Goal: Transaction & Acquisition: Purchase product/service

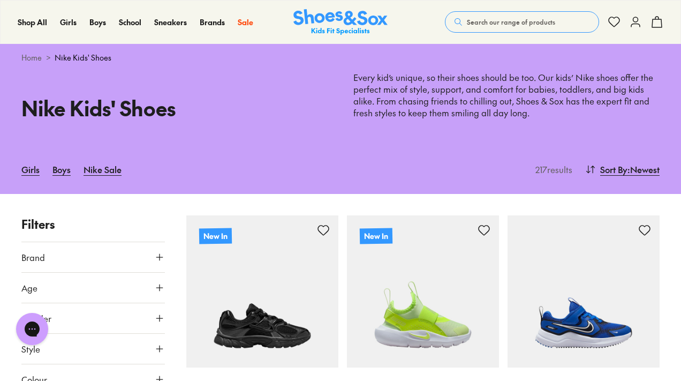
scroll to position [21, 0]
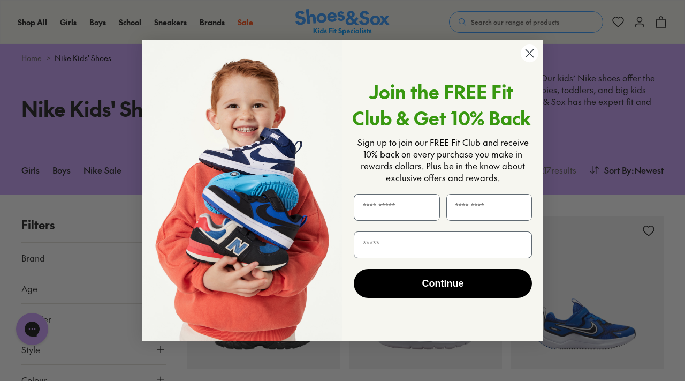
click at [530, 56] on circle "Close dialog" at bounding box center [530, 53] width 18 height 18
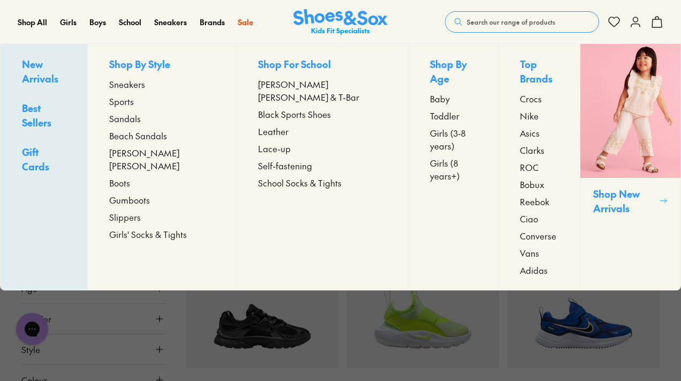
click at [430, 126] on span "Girls (3-8 years)" at bounding box center [453, 139] width 47 height 26
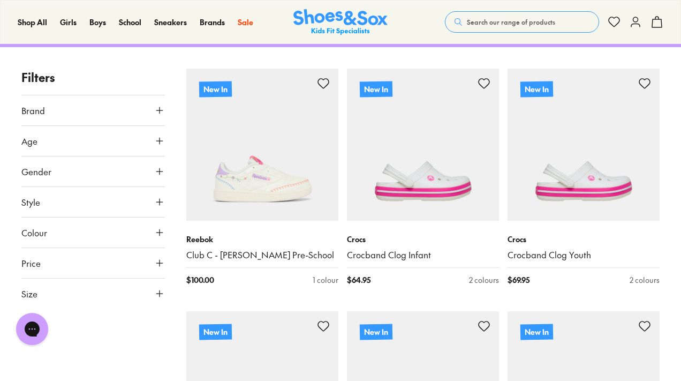
scroll to position [179, 0]
click at [161, 290] on use at bounding box center [159, 293] width 6 height 6
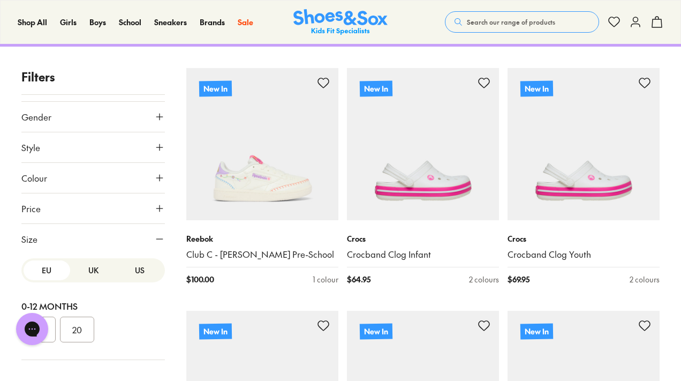
scroll to position [56, 0]
click at [130, 262] on button "US" at bounding box center [139, 269] width 47 height 20
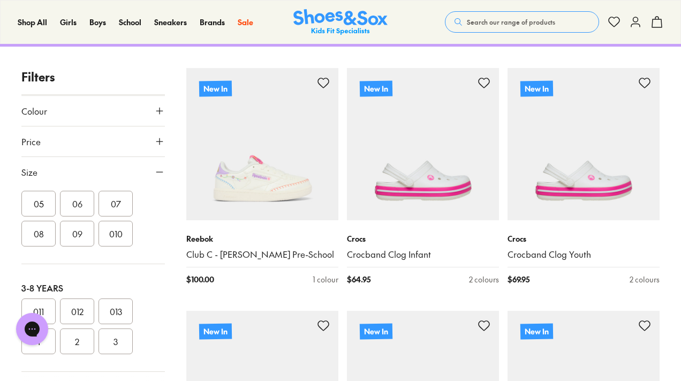
scroll to position [132, 0]
click at [79, 233] on button "09" at bounding box center [77, 238] width 34 height 26
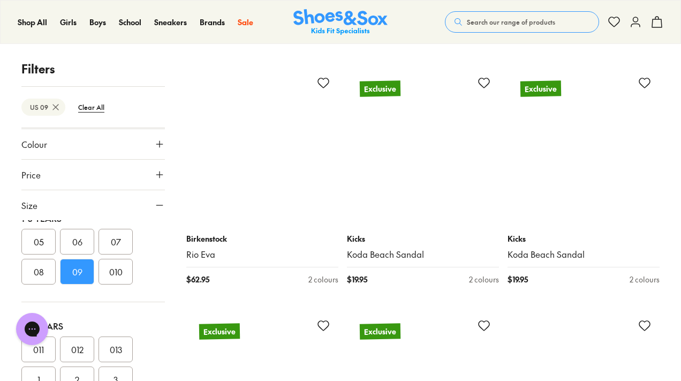
scroll to position [1162, 0]
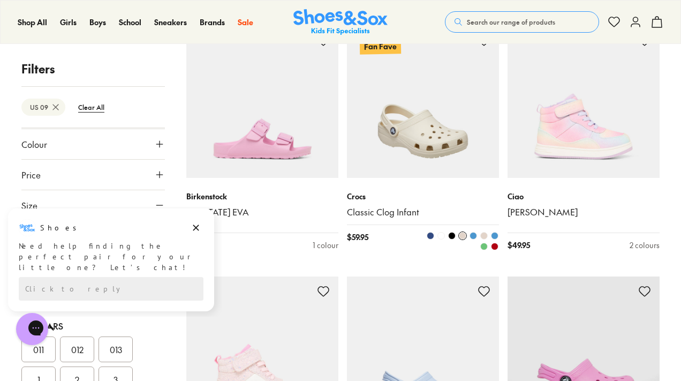
scroll to position [6794, 0]
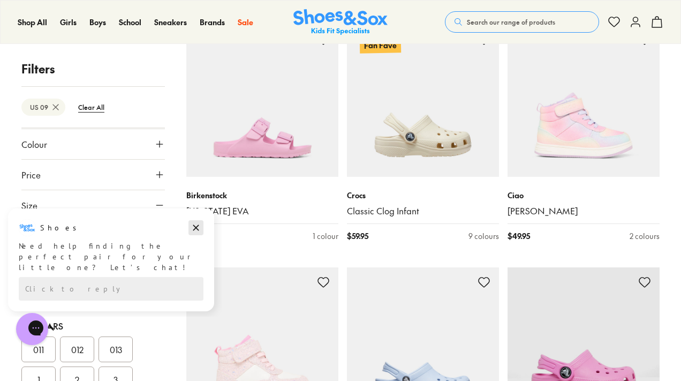
click at [195, 229] on icon "Dismiss campaign" at bounding box center [196, 227] width 11 height 13
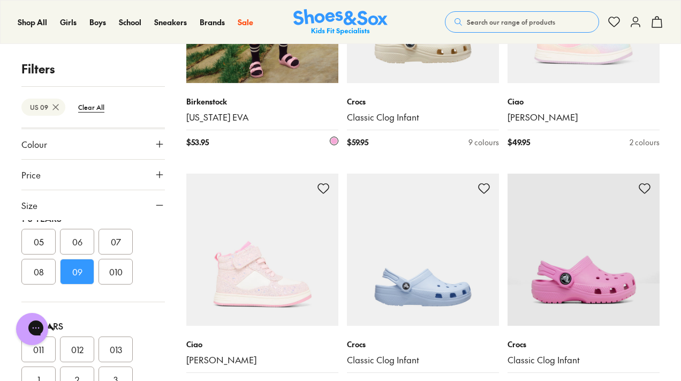
scroll to position [6886, 0]
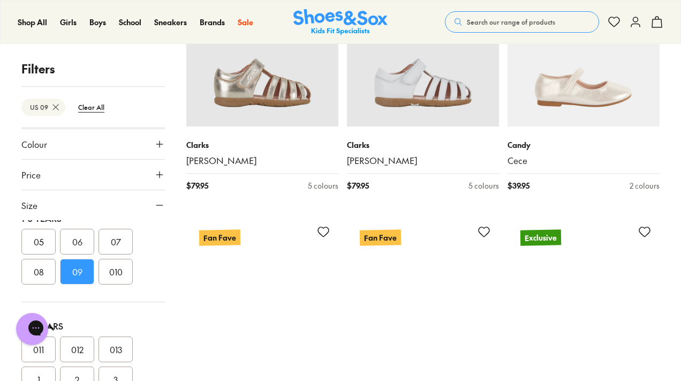
scroll to position [7818, 0]
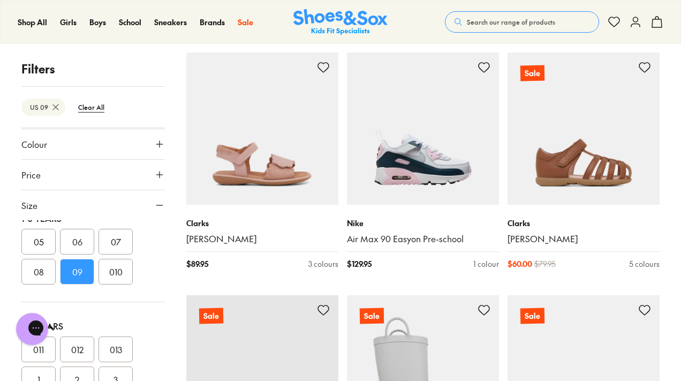
scroll to position [12615, 0]
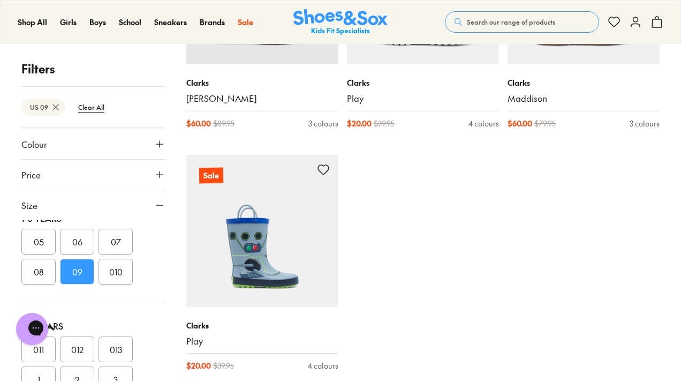
scroll to position [13081, 0]
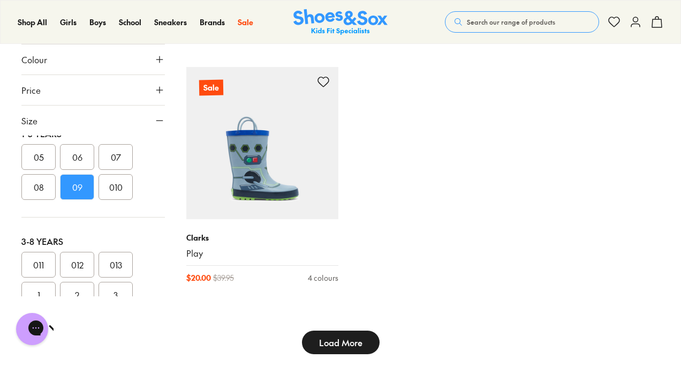
click at [355, 330] on button "Load More" at bounding box center [341, 342] width 78 height 24
